Goal: Task Accomplishment & Management: Manage account settings

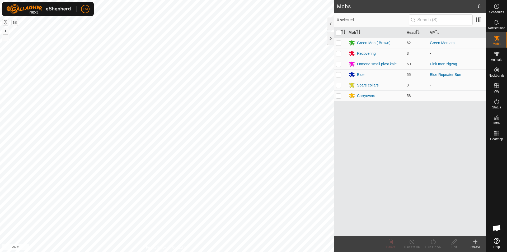
click at [338, 58] on div "Mobs 6 0 selected Mob Head VP Green Mob ( Brown) 62 Green Mon am Recovering 3 -…" at bounding box center [243, 126] width 486 height 252
click at [353, 68] on div "Mobs 6 0 selected Mob Head VP Green Mob ( Brown) 62 Green Mon am Recovering 3 -…" at bounding box center [243, 126] width 486 height 252
click at [336, 112] on div "Mobs 6 0 selected Mob Head VP Green Mob ( Brown) 62 Green Mon am Recovering 3 -…" at bounding box center [243, 126] width 486 height 252
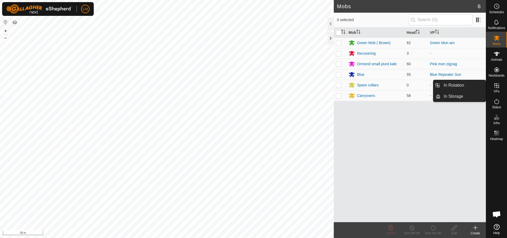
click at [496, 87] on icon at bounding box center [497, 85] width 6 height 6
click at [456, 86] on link "In Rotation" at bounding box center [462, 85] width 45 height 11
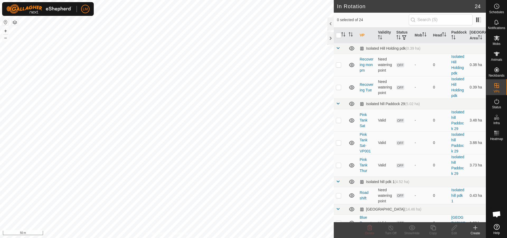
click at [474, 229] on icon at bounding box center [475, 227] width 6 height 6
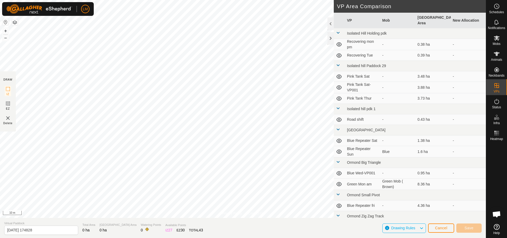
click at [254, 238] on html "LM Schedules Notifications Mobs Animals Neckbands VPs Status Infra Heatmap Help…" at bounding box center [253, 119] width 507 height 238
click at [179, 0] on html "LM Schedules Notifications Mobs Animals Neckbands VPs Status Infra Heatmap Help…" at bounding box center [253, 119] width 507 height 238
click at [140, 0] on html "LM Schedules Notifications Mobs Animals Neckbands VPs Status Infra Heatmap Help…" at bounding box center [253, 119] width 507 height 238
click at [116, 0] on html "LM Schedules Notifications Mobs Animals Neckbands VPs Status Infra Heatmap Help…" at bounding box center [253, 119] width 507 height 238
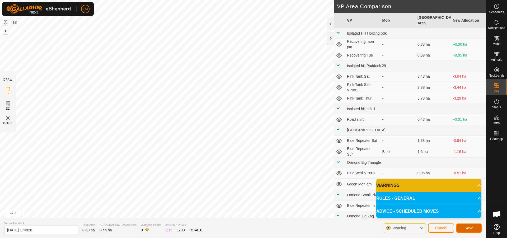
click at [466, 229] on span "Save" at bounding box center [469, 228] width 9 height 4
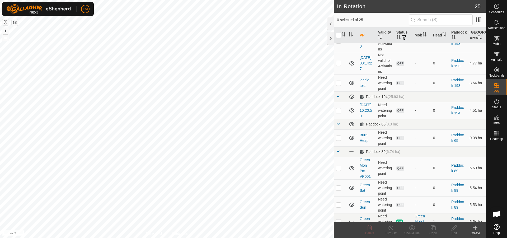
scroll to position [435, 0]
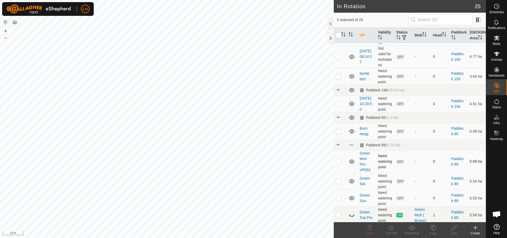
checkbox input "true"
checkbox input "false"
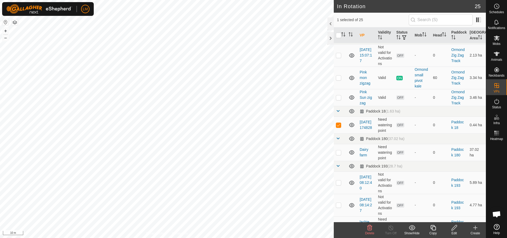
scroll to position [279, 0]
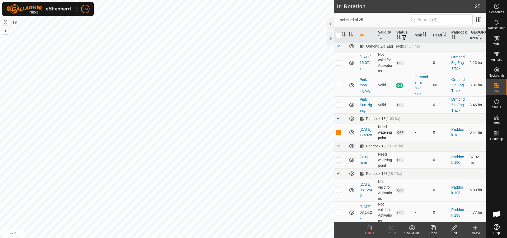
click at [339, 134] on p-checkbox at bounding box center [338, 132] width 5 height 4
click at [339, 133] on p-checkbox at bounding box center [338, 132] width 5 height 4
checkbox input "true"
click at [455, 228] on icon at bounding box center [454, 227] width 5 height 5
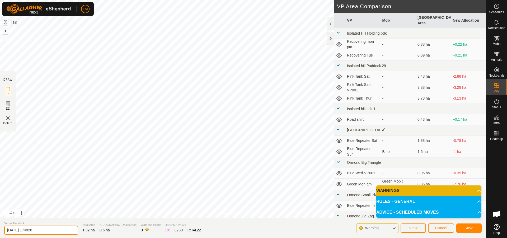
drag, startPoint x: 43, startPoint y: 231, endPoint x: 2, endPoint y: 232, distance: 40.7
click at [2, 232] on section "Virtual Paddock [DATE] 174828 Total Area 1.32 ha Grazing Area 0.6 ha Watering P…" at bounding box center [243, 228] width 486 height 20
type input "Sth pvt lane mon"
click at [471, 228] on span "Save" at bounding box center [469, 228] width 9 height 4
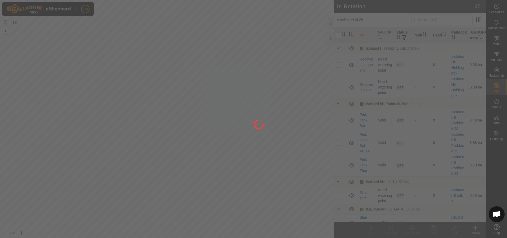
click at [484, 71] on div at bounding box center [253, 119] width 507 height 238
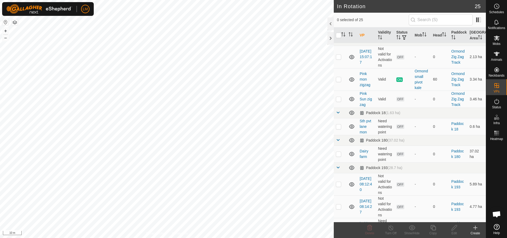
scroll to position [292, 0]
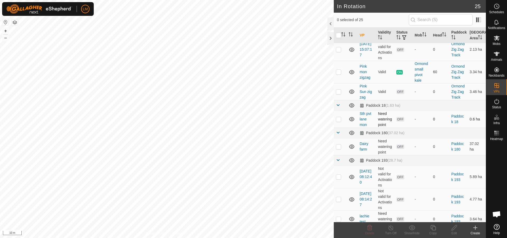
click at [338, 119] on p-checkbox at bounding box center [338, 119] width 5 height 4
checkbox input "false"
checkbox input "true"
click at [498, 38] on icon at bounding box center [497, 38] width 6 height 6
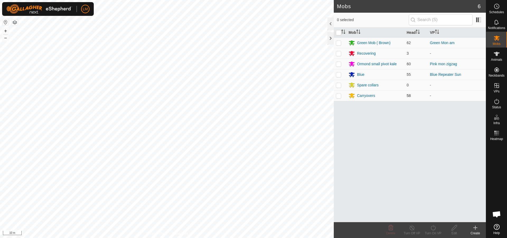
click at [339, 95] on p-checkbox at bounding box center [338, 95] width 5 height 4
click at [339, 96] on p-checkbox at bounding box center [338, 95] width 5 height 4
click at [340, 96] on p-checkbox at bounding box center [338, 95] width 5 height 4
checkbox input "true"
click at [436, 229] on icon at bounding box center [433, 227] width 7 height 6
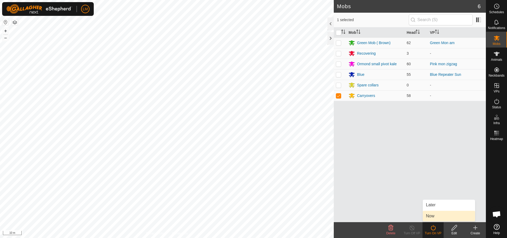
click at [437, 216] on link "Now" at bounding box center [449, 216] width 52 height 11
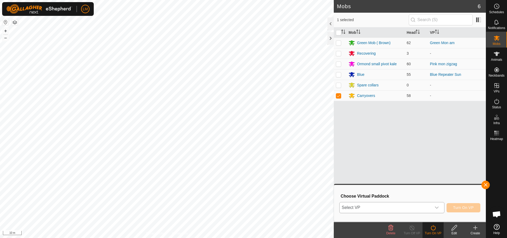
click at [415, 207] on span "Select VP" at bounding box center [386, 207] width 92 height 11
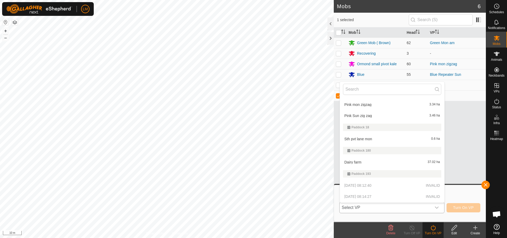
scroll to position [217, 0]
click at [371, 141] on li "Sth pvt lane mon 0.6 ha" at bounding box center [392, 138] width 105 height 11
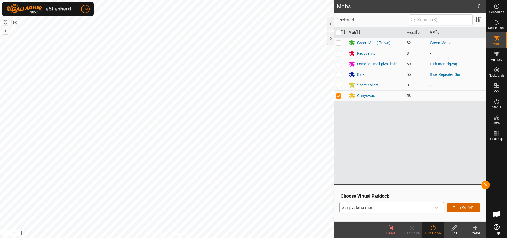
click at [466, 209] on span "Turn On VP" at bounding box center [463, 207] width 21 height 4
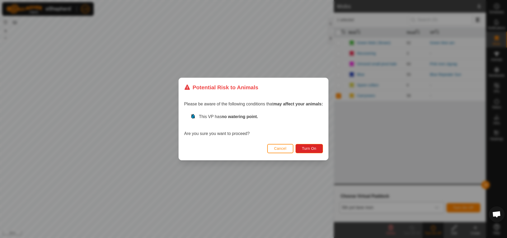
click at [283, 149] on span "Cancel" at bounding box center [280, 148] width 12 height 4
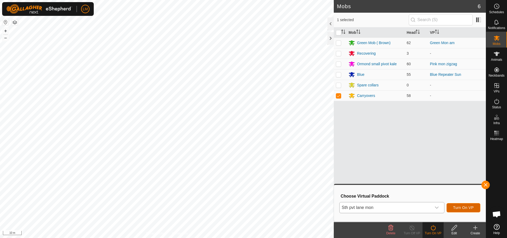
click at [467, 209] on span "Turn On VP" at bounding box center [463, 207] width 21 height 4
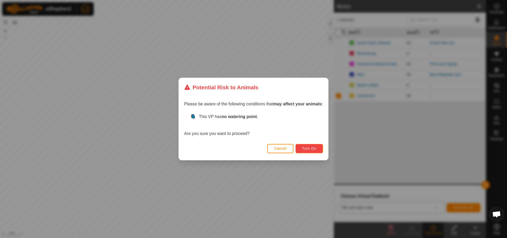
click at [307, 149] on span "Turn On" at bounding box center [309, 148] width 14 height 4
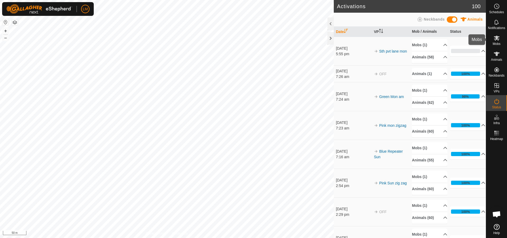
click at [495, 35] on icon at bounding box center [497, 38] width 6 height 6
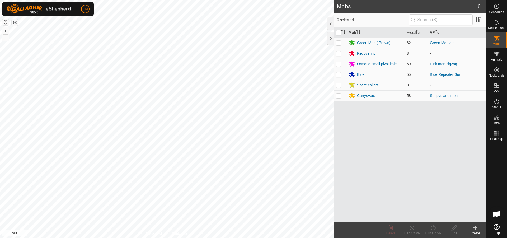
click at [367, 96] on div "Carryovers" at bounding box center [366, 96] width 18 height 6
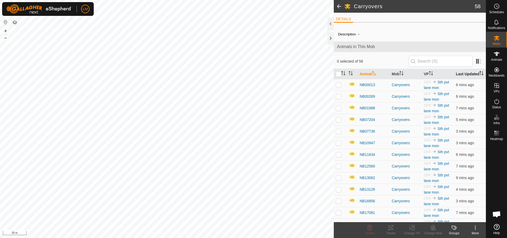
click at [480, 72] on icon "Activate to sort" at bounding box center [481, 71] width 2 height 1
click at [339, 87] on p-checkbox at bounding box center [338, 85] width 5 height 4
checkbox input "true"
click at [475, 60] on span at bounding box center [478, 61] width 8 height 8
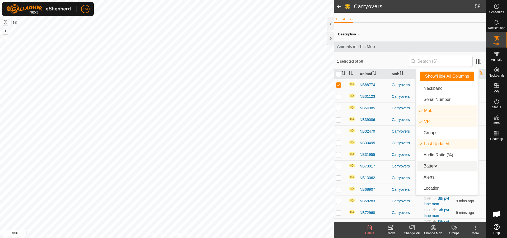
click at [433, 166] on li "Battery" at bounding box center [447, 166] width 61 height 11
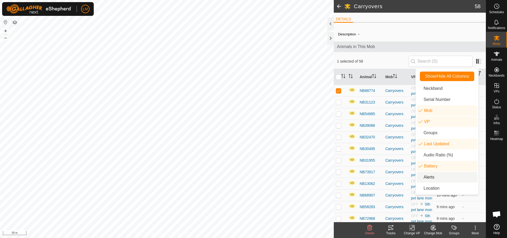
click at [432, 176] on li "Alerts" at bounding box center [447, 177] width 61 height 11
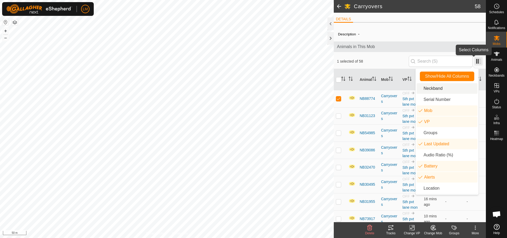
click at [476, 61] on span at bounding box center [478, 61] width 8 height 8
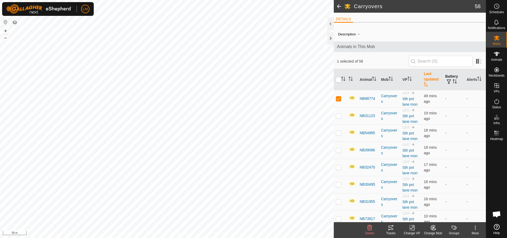
click at [453, 81] on icon "Activate to sort" at bounding box center [455, 81] width 4 height 4
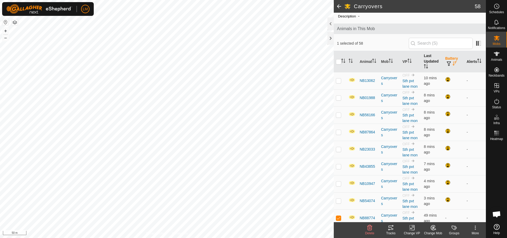
scroll to position [18, 0]
click at [477, 61] on icon "Activate to sort" at bounding box center [479, 61] width 4 height 4
click at [478, 60] on icon "Activate to sort" at bounding box center [479, 61] width 4 height 4
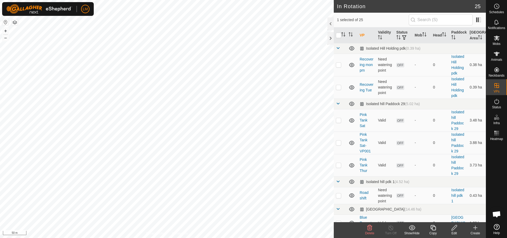
checkbox input "false"
click at [496, 103] on icon at bounding box center [497, 101] width 6 height 6
click at [498, 102] on icon at bounding box center [497, 101] width 6 height 6
click at [496, 101] on icon at bounding box center [497, 101] width 6 height 6
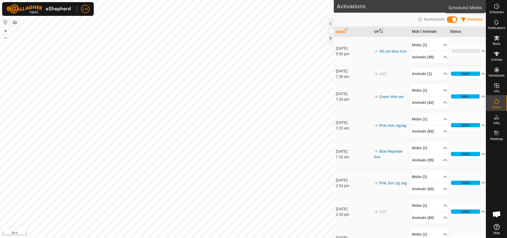
click at [498, 6] on icon at bounding box center [497, 6] width 6 height 6
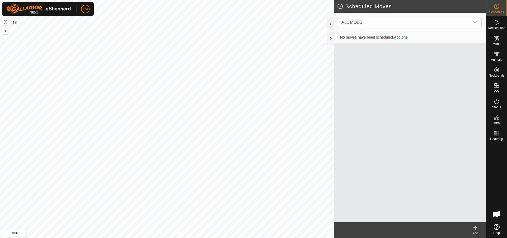
click at [498, 6] on icon at bounding box center [497, 6] width 6 height 6
click at [419, 25] on span "ALL MOBS" at bounding box center [404, 22] width 130 height 11
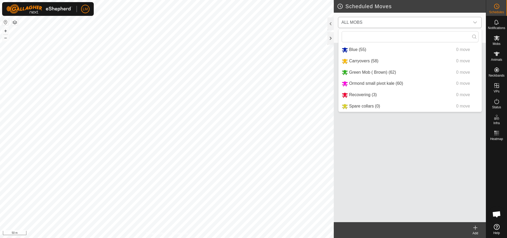
click at [419, 24] on span "ALL MOBS" at bounding box center [404, 22] width 130 height 11
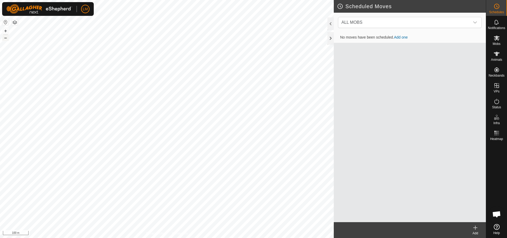
click at [7, 39] on button "–" at bounding box center [5, 38] width 6 height 6
click at [6, 40] on button "–" at bounding box center [5, 38] width 6 height 6
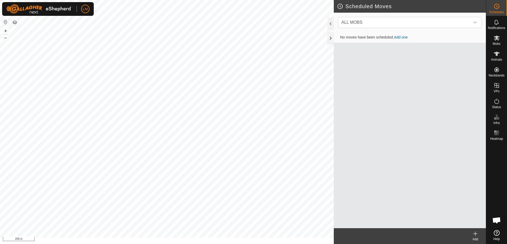
click at [93, 10] on div "LM Schedules Notifications Mobs Animals Neckbands VPs Status Infra Heatmap Help…" at bounding box center [253, 122] width 507 height 244
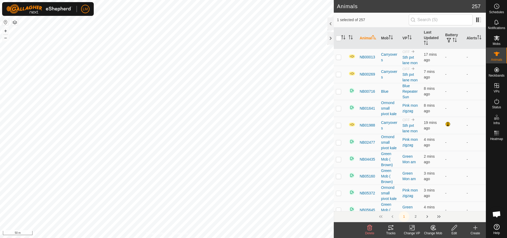
click at [390, 230] on icon at bounding box center [391, 227] width 6 height 6
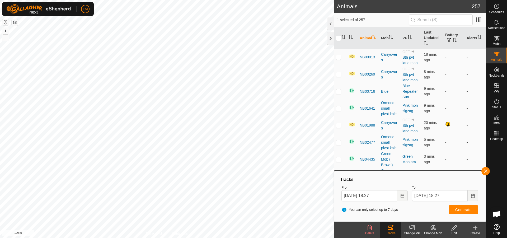
click at [15, 24] on button "button" at bounding box center [15, 22] width 6 height 6
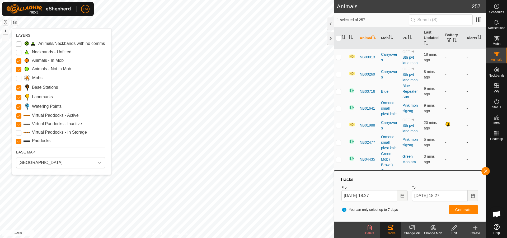
click at [18, 44] on Issue "Animals/Neckbands with no comms" at bounding box center [18, 43] width 5 height 5
click at [18, 45] on Issue "Animals/Neckbands with no comms" at bounding box center [18, 43] width 5 height 5
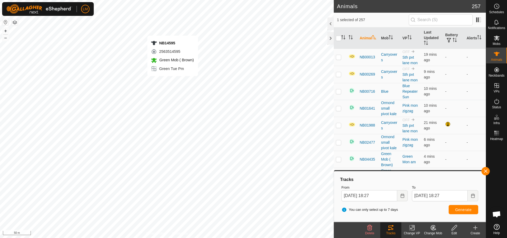
checkbox input "true"
checkbox input "false"
click at [343, 38] on icon "Activate to sort" at bounding box center [343, 37] width 4 height 4
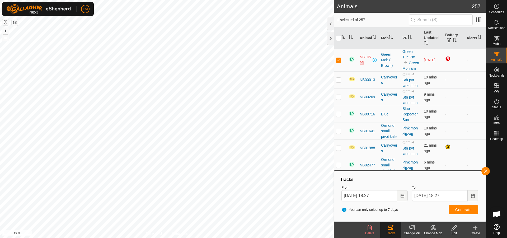
click at [364, 64] on span "NB14595" at bounding box center [366, 59] width 12 height 11
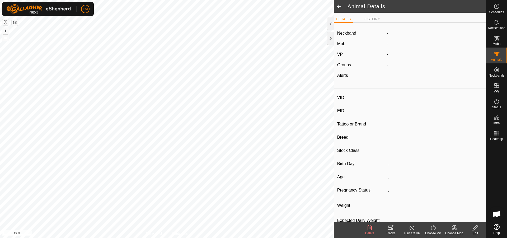
type input "NB14595"
type input "-"
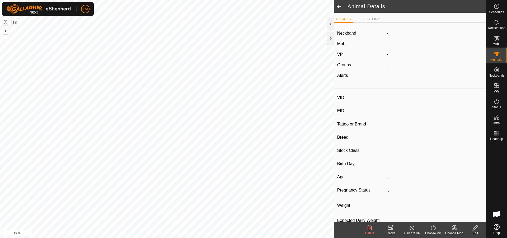
type input "-"
